Goal: Task Accomplishment & Management: Complete application form

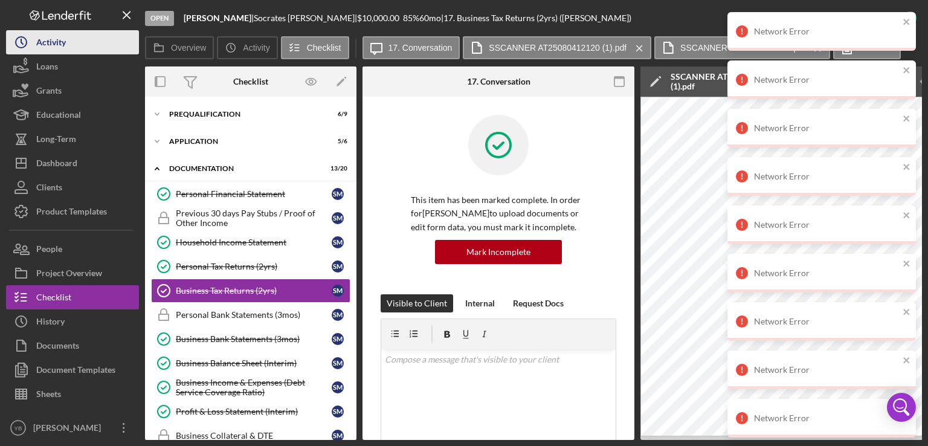
scroll to position [377, 0]
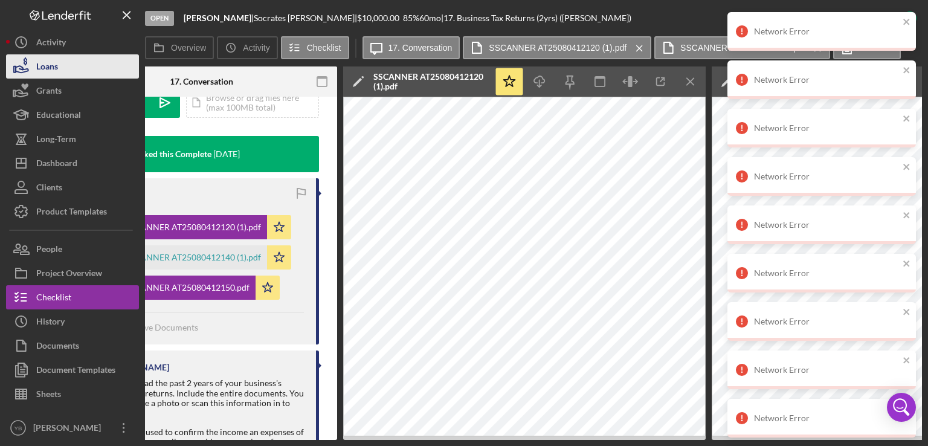
click at [60, 63] on button "Loans" at bounding box center [72, 66] width 133 height 24
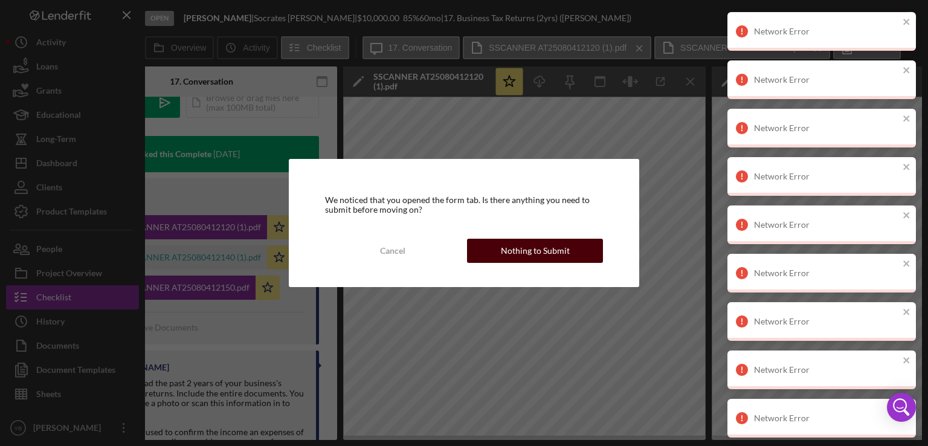
click at [517, 259] on div "Nothing to Submit" at bounding box center [535, 251] width 69 height 24
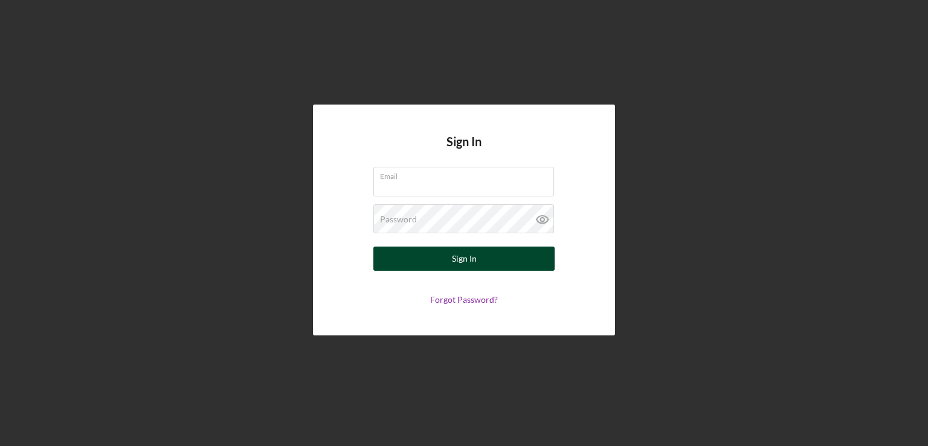
type input "[EMAIL_ADDRESS][DOMAIN_NAME]"
click at [457, 260] on div "Sign In" at bounding box center [464, 259] width 25 height 24
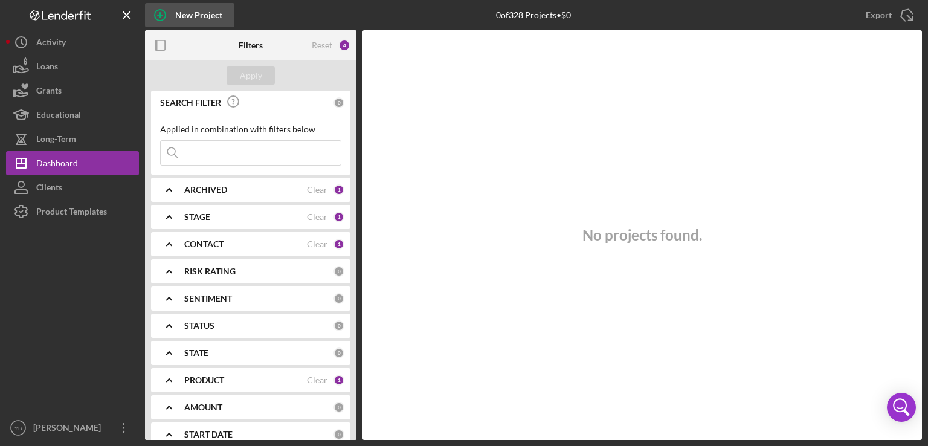
click at [196, 19] on div "New Project" at bounding box center [198, 15] width 47 height 24
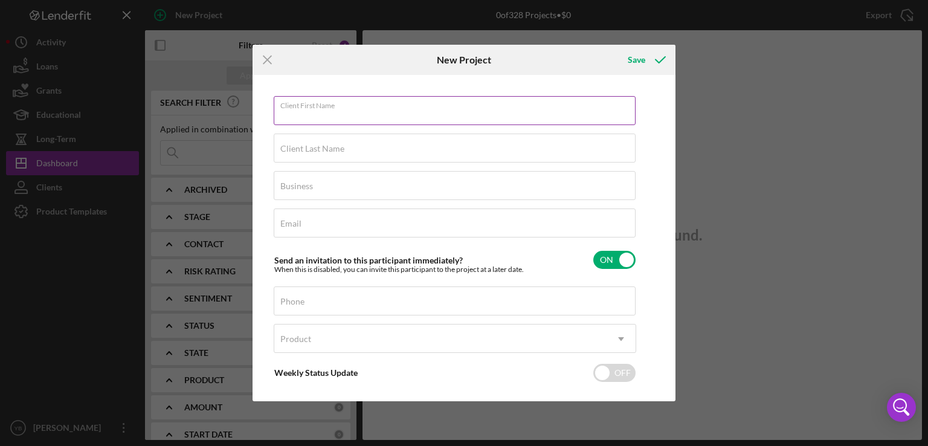
click at [317, 116] on input "Client First Name" at bounding box center [455, 110] width 362 height 29
paste input "Adrian Gil"
type input "Adrian"
click at [307, 150] on label "Client Last Name" at bounding box center [312, 149] width 64 height 10
click at [307, 150] on input "Client Last Name" at bounding box center [455, 148] width 362 height 29
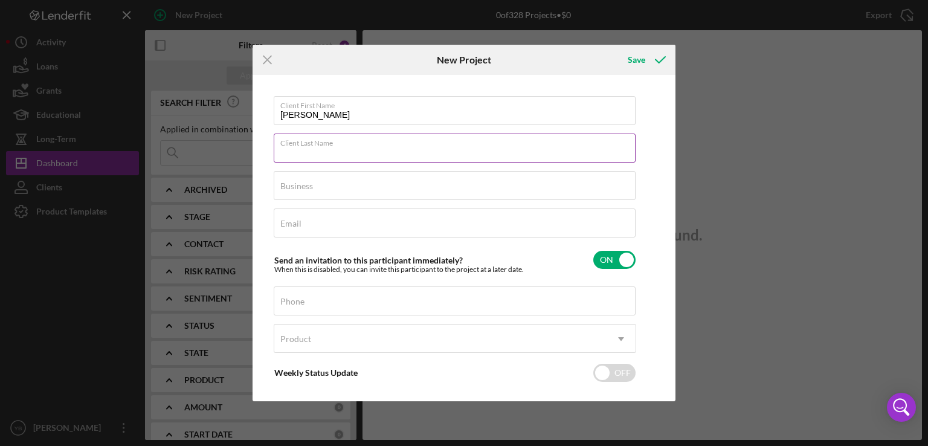
paste input "Adrian Gil"
type input "Gil"
click at [307, 186] on label "Business" at bounding box center [296, 186] width 33 height 10
click at [307, 186] on input "Business" at bounding box center [455, 185] width 362 height 29
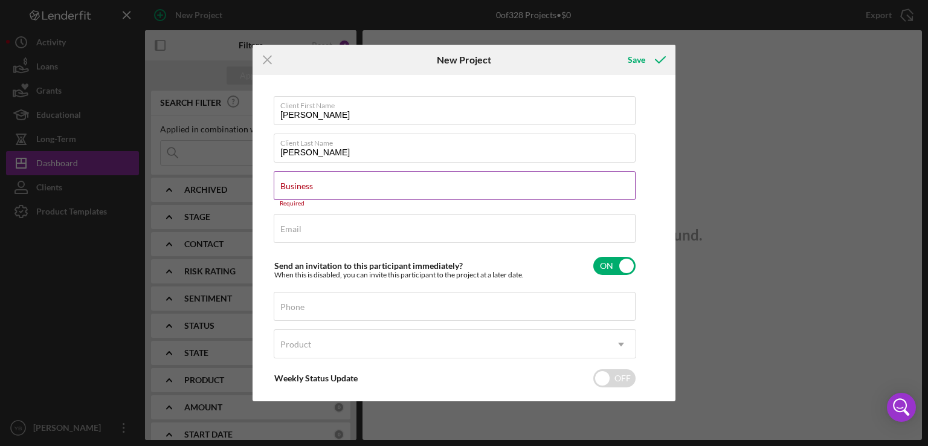
click at [299, 182] on label "Business" at bounding box center [296, 186] width 33 height 10
click at [299, 182] on input "Business" at bounding box center [455, 185] width 362 height 29
paste input "AG Cut Studio LLC"
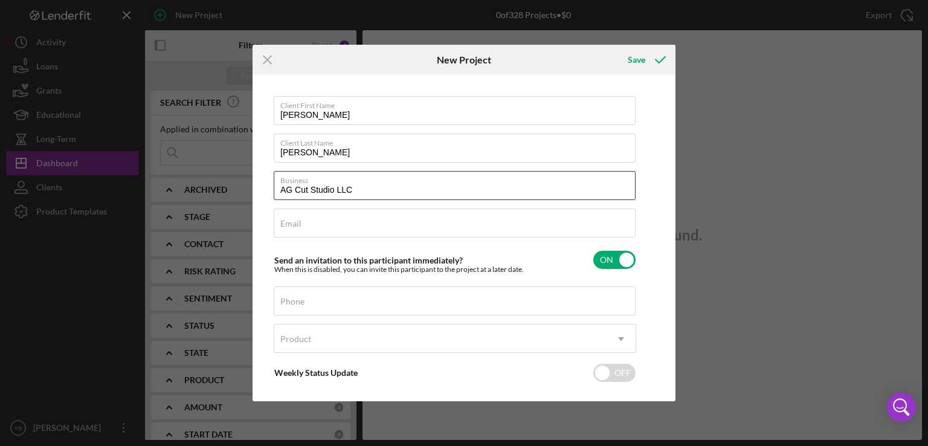
type input "AG Cut Studio LLC"
